Goal: Information Seeking & Learning: Learn about a topic

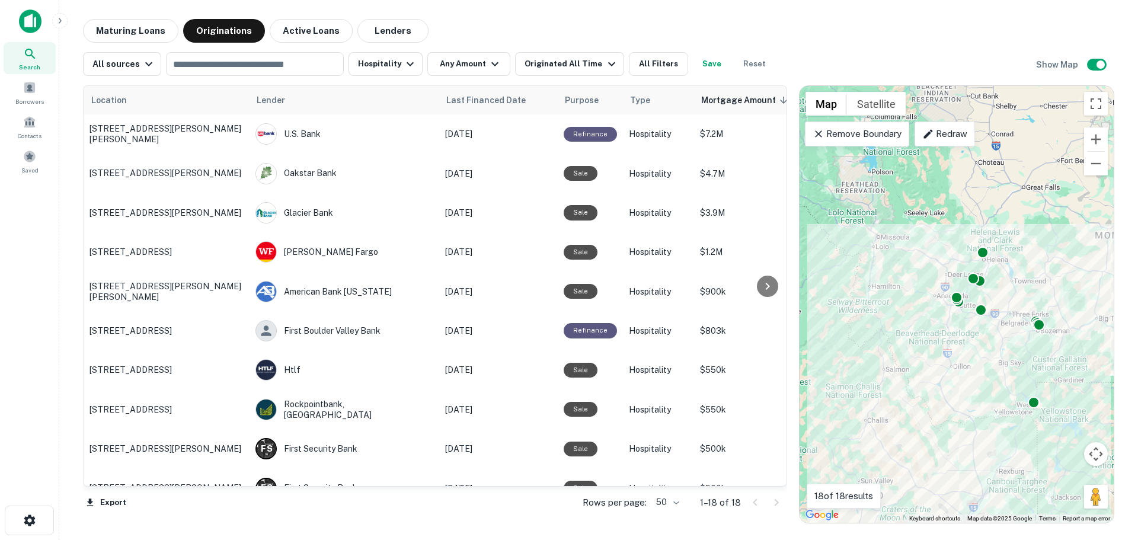
drag, startPoint x: 0, startPoint y: 0, endPoint x: 886, endPoint y: 36, distance: 886.5
click at [886, 36] on div "Maturing Loans Originations Active Loans Lenders" at bounding box center [598, 31] width 1031 height 24
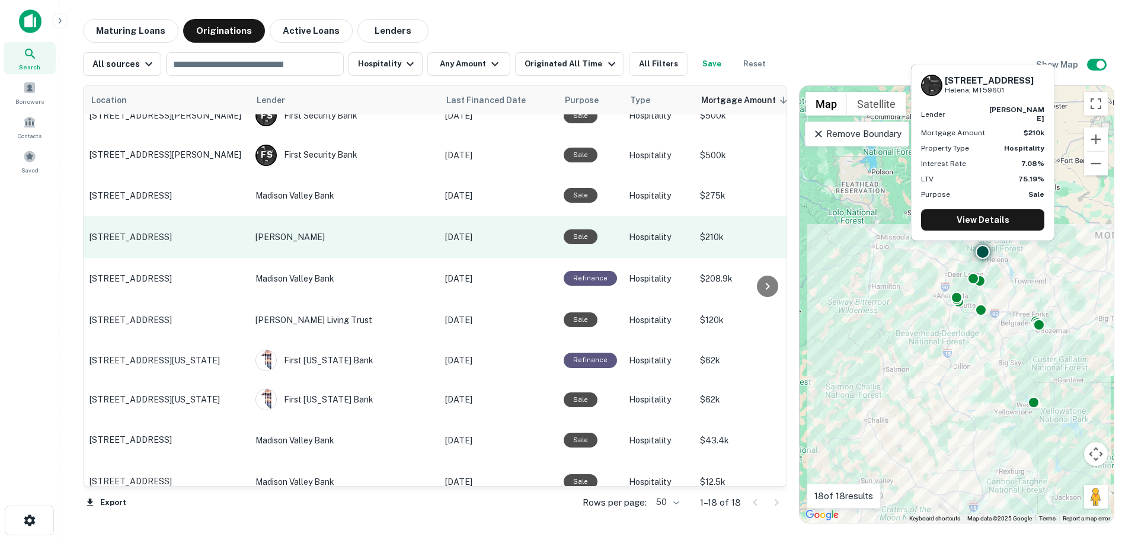
scroll to position [371, 0]
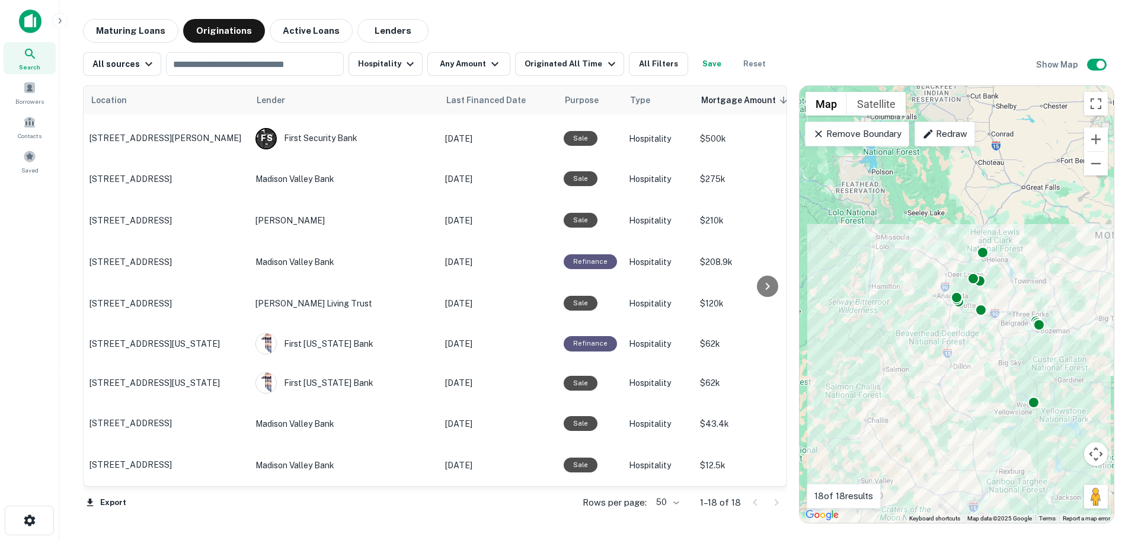
click at [781, 18] on main "Maturing Loans Originations Active Loans Lenders All sources ​ Hospitality Any …" at bounding box center [598, 270] width 1078 height 540
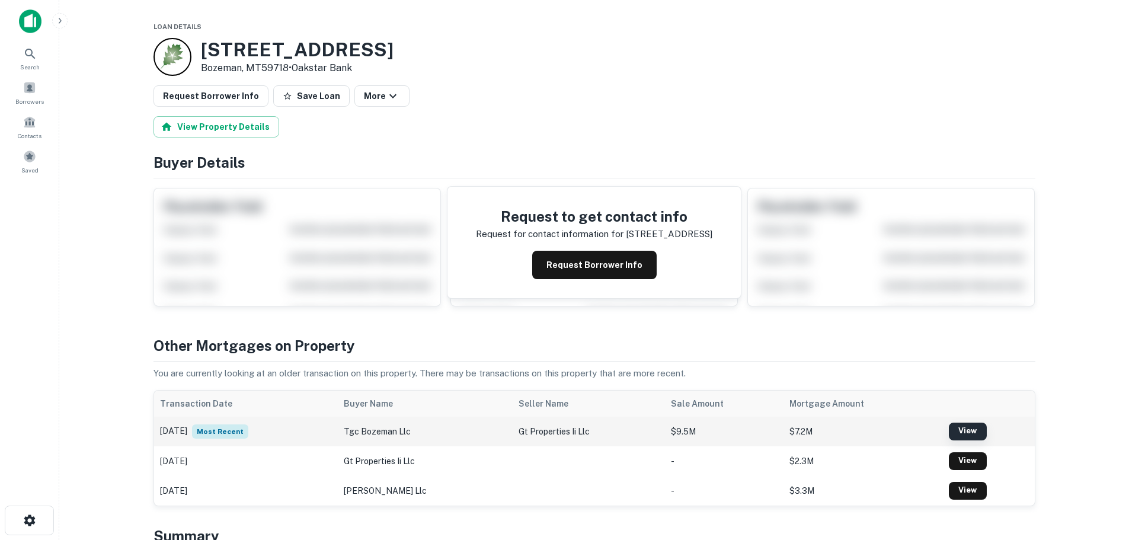
click at [964, 432] on link "View" at bounding box center [968, 431] width 38 height 18
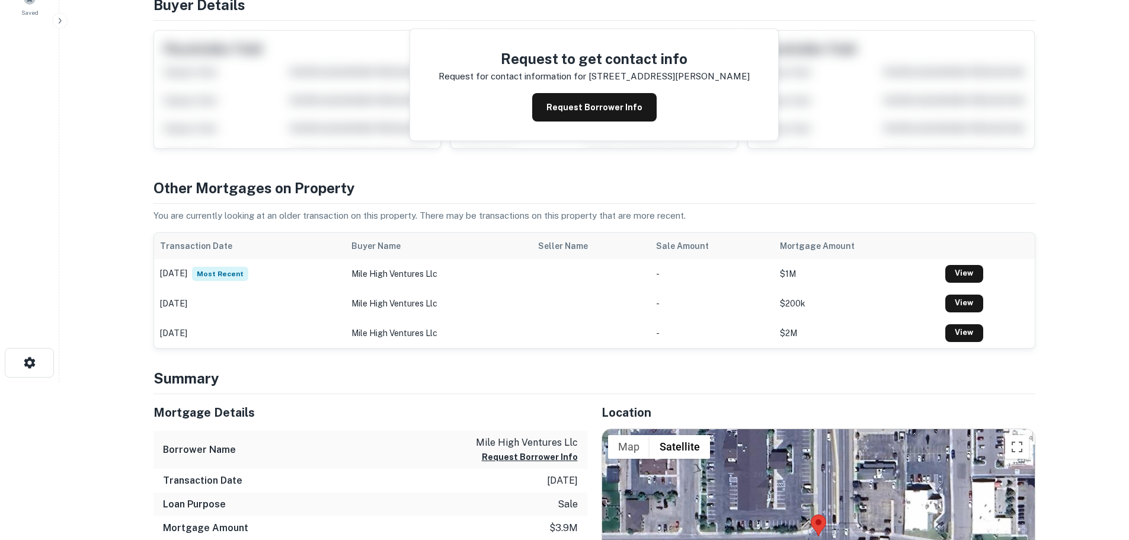
scroll to position [237, 0]
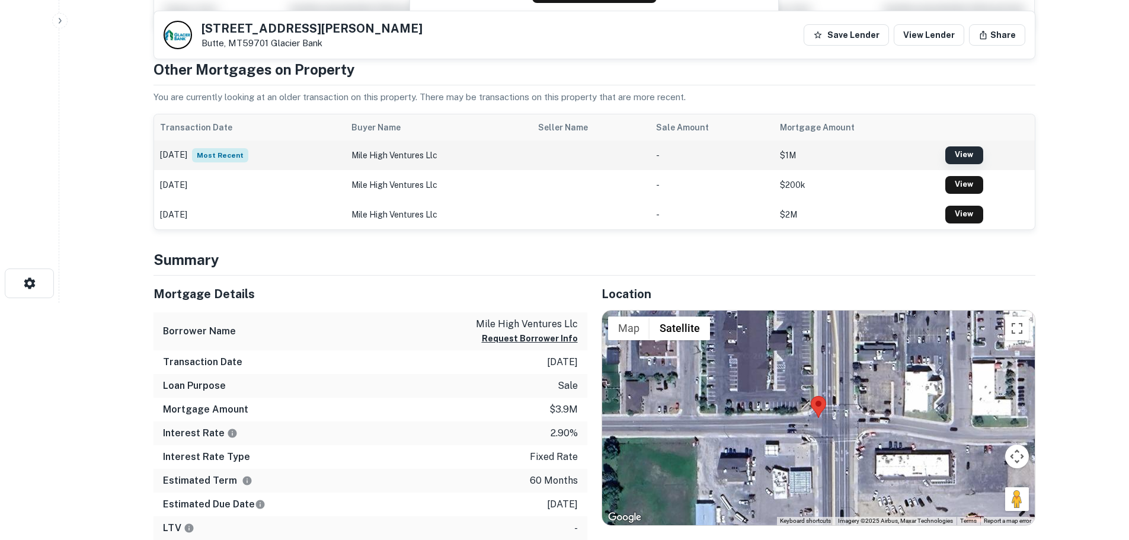
click at [960, 155] on link "View" at bounding box center [964, 155] width 38 height 18
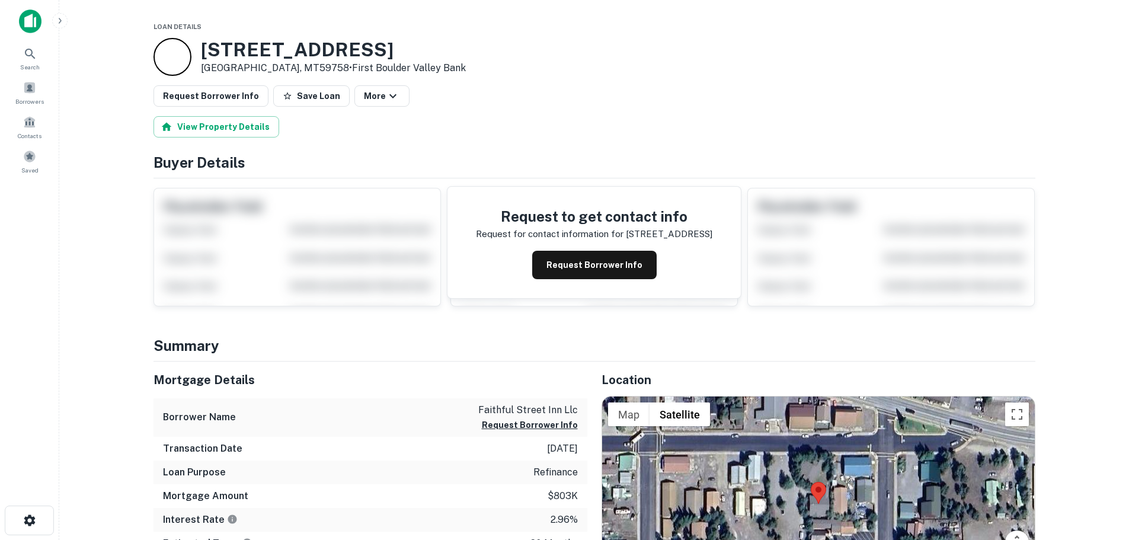
click at [550, 361] on hr at bounding box center [594, 361] width 882 height 1
click at [386, 101] on icon "button" at bounding box center [393, 96] width 14 height 14
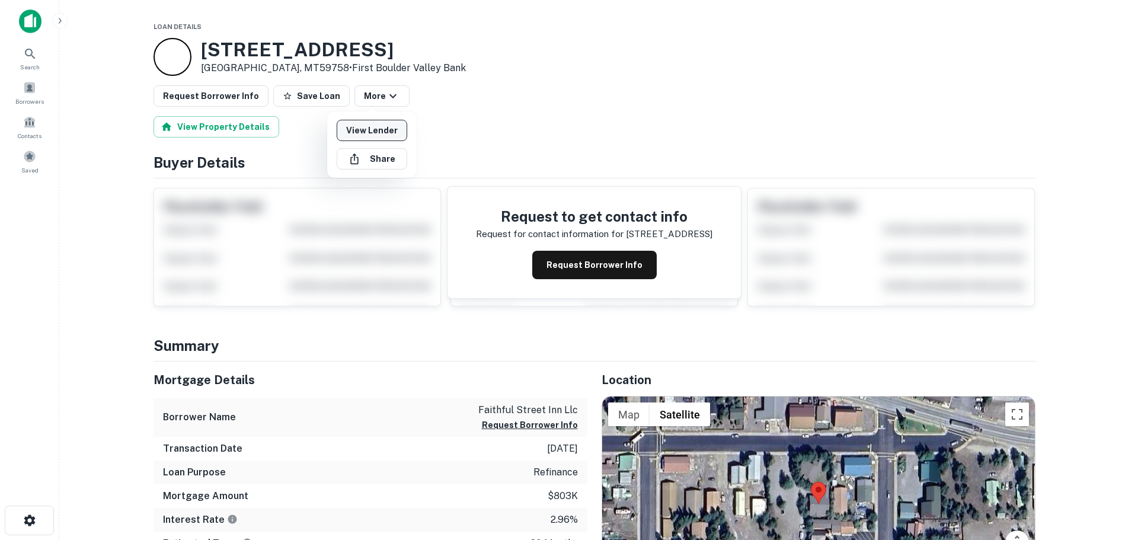
click at [376, 123] on link "View Lender" at bounding box center [372, 130] width 71 height 21
